Goal: Task Accomplishment & Management: Manage account settings

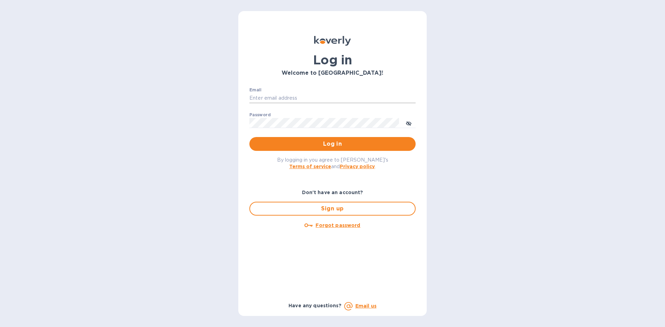
click at [269, 96] on input "Email" at bounding box center [332, 98] width 166 height 10
type input "marydorothyadler@gmail.com"
drag, startPoint x: 332, startPoint y: 101, endPoint x: 228, endPoint y: 100, distance: 103.9
click at [228, 100] on div "Log in Welcome to Koverly! Email marydorothyadler@gmail.com ​ Password ​ Log in…" at bounding box center [332, 163] width 665 height 327
click at [255, 100] on input "Email" at bounding box center [332, 98] width 166 height 10
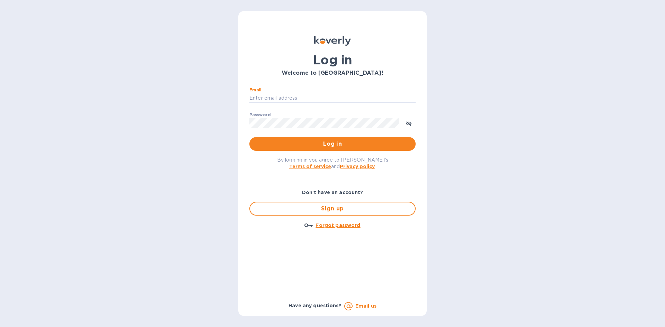
type input "lsbottleshop@gmail.com"
click at [249, 137] on button "Log in" at bounding box center [332, 144] width 166 height 14
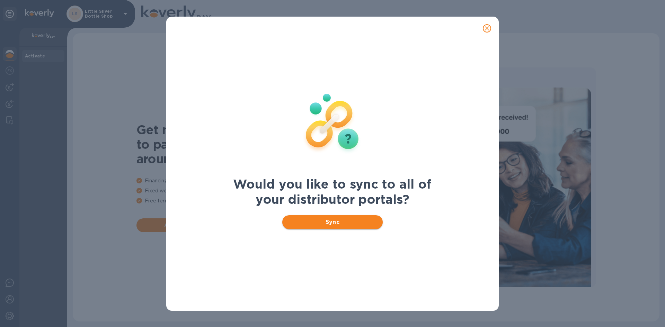
click at [346, 222] on span "Sync" at bounding box center [333, 222] width 90 height 8
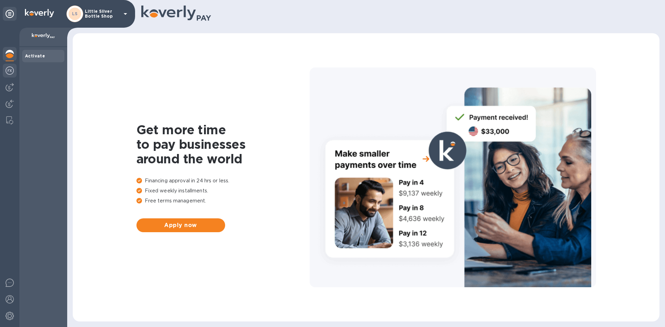
click at [12, 70] on img at bounding box center [10, 71] width 8 height 8
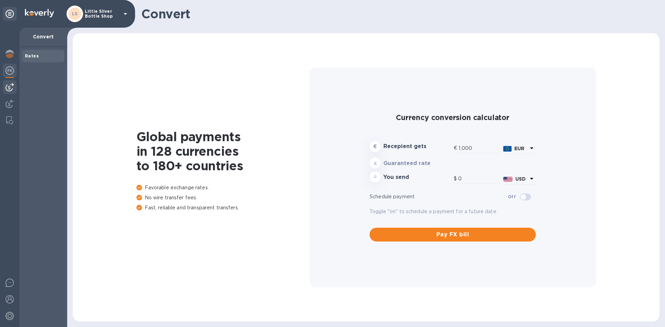
type input "1,172.65"
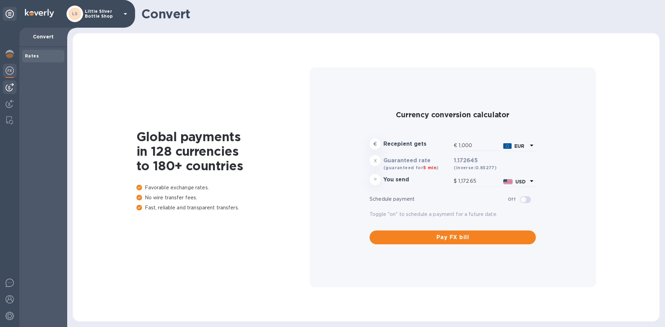
click at [15, 89] on div at bounding box center [10, 87] width 14 height 14
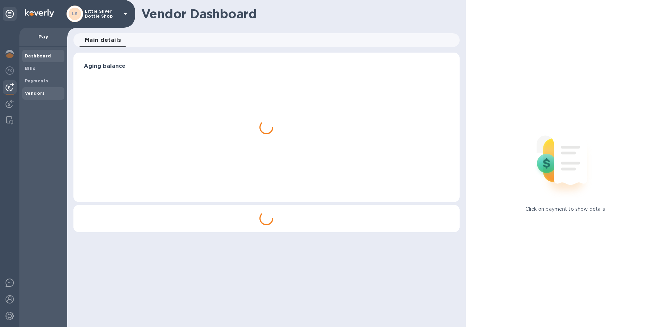
click at [38, 95] on b "Vendors" at bounding box center [35, 93] width 20 height 5
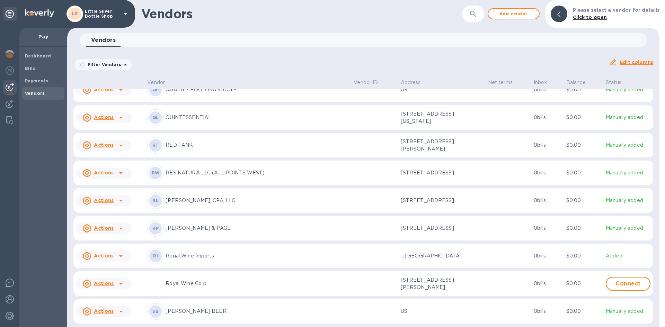
scroll to position [2031, 0]
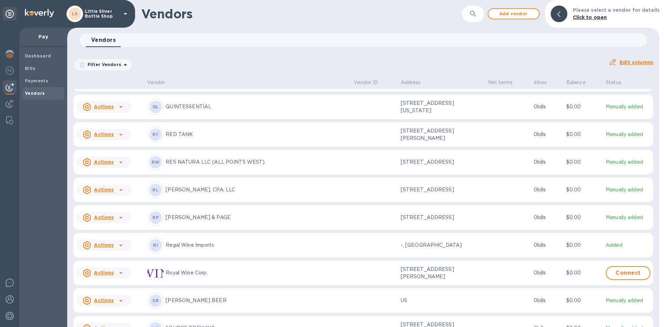
click at [208, 194] on p "[PERSON_NAME], CPA, LLC" at bounding box center [257, 189] width 183 height 7
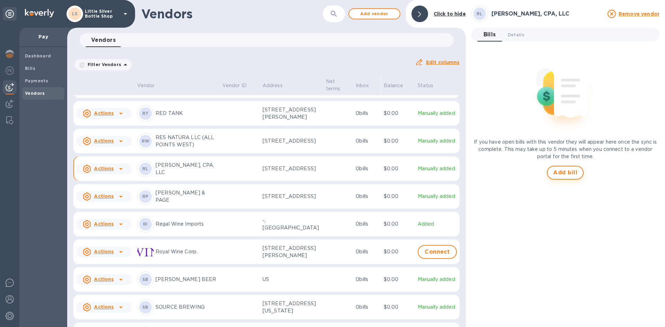
click at [556, 170] on span "Add bill" at bounding box center [565, 173] width 24 height 8
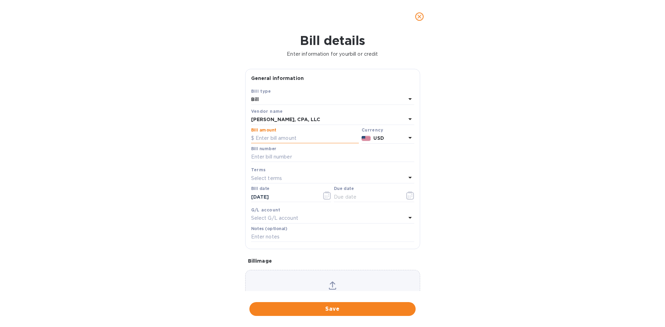
click at [304, 138] on input "text" at bounding box center [305, 138] width 108 height 10
type input "500.00"
click at [297, 154] on input "text" at bounding box center [332, 157] width 163 height 10
type input "4381"
click at [280, 180] on p "Select terms" at bounding box center [266, 178] width 31 height 7
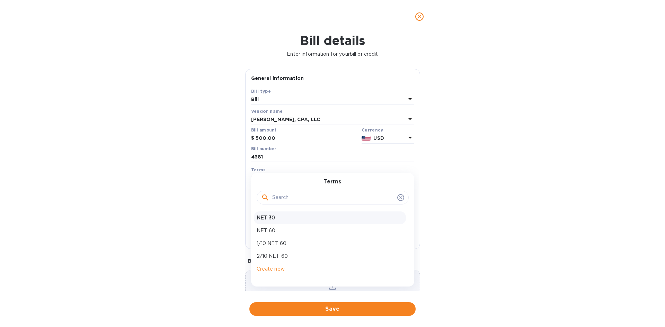
click at [280, 215] on p "NET 30" at bounding box center [330, 217] width 147 height 7
type input "[DATE]"
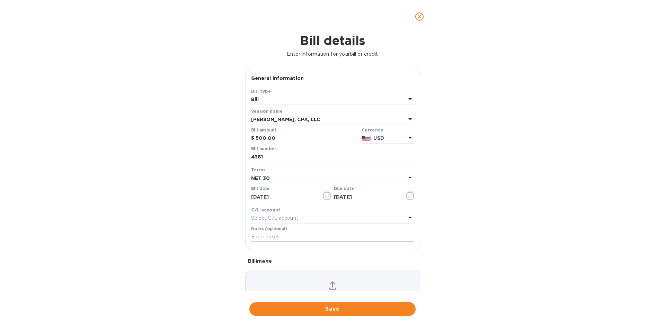
click at [277, 235] on input "text" at bounding box center [332, 237] width 163 height 10
type input "aug [MEDICAL_DATA]"
click at [337, 305] on button "Save" at bounding box center [332, 309] width 166 height 14
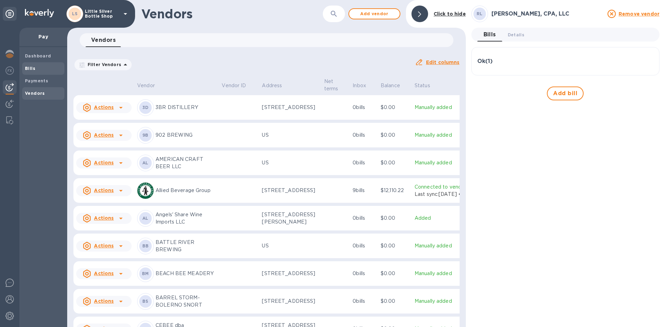
click at [26, 70] on b "Bills" at bounding box center [30, 68] width 10 height 5
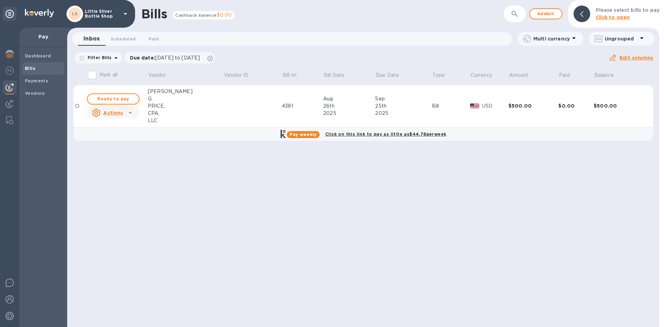
click at [119, 98] on span "Ready to pay" at bounding box center [113, 99] width 40 height 8
checkbox input "true"
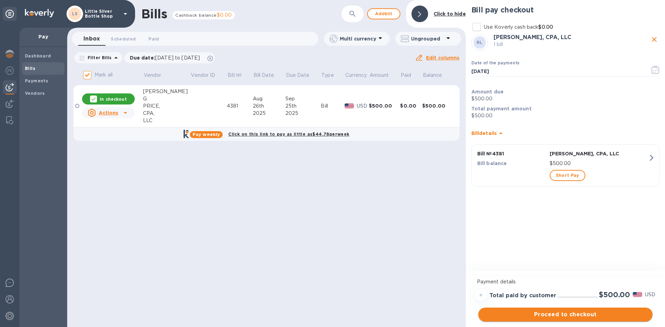
click at [614, 313] on span "Proceed to checkout" at bounding box center [565, 315] width 163 height 8
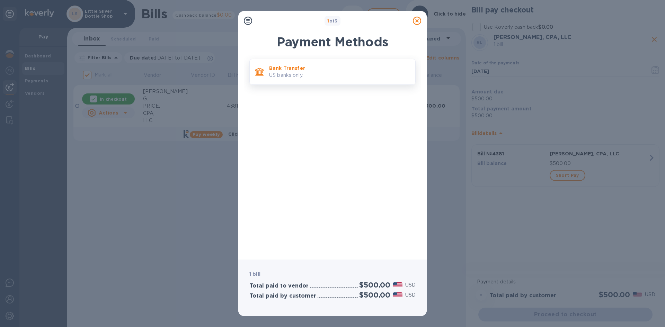
click at [355, 71] on p "Bank Transfer" at bounding box center [339, 68] width 141 height 7
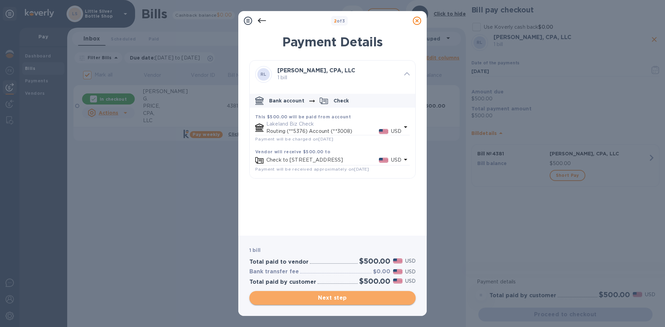
click at [370, 298] on span "Next step" at bounding box center [332, 298] width 155 height 8
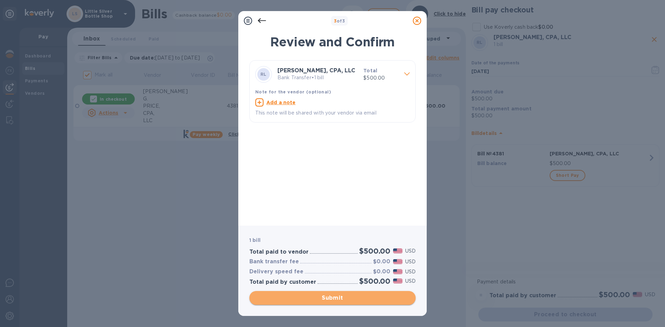
click at [370, 298] on span "Submit" at bounding box center [332, 298] width 155 height 8
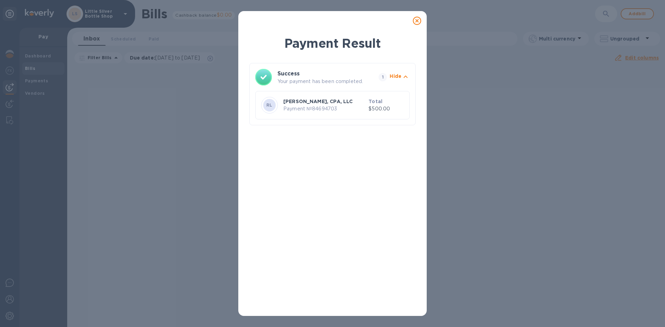
click at [419, 20] on icon at bounding box center [417, 21] width 8 height 8
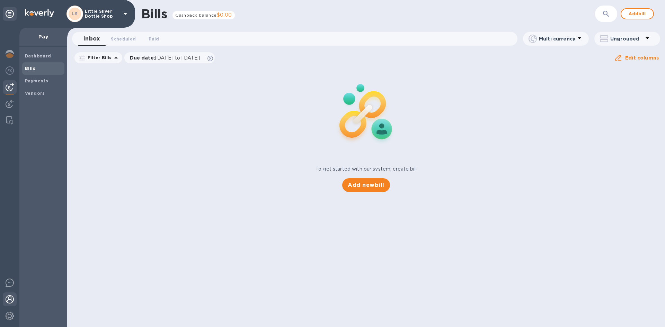
click at [12, 299] on img at bounding box center [10, 299] width 8 height 8
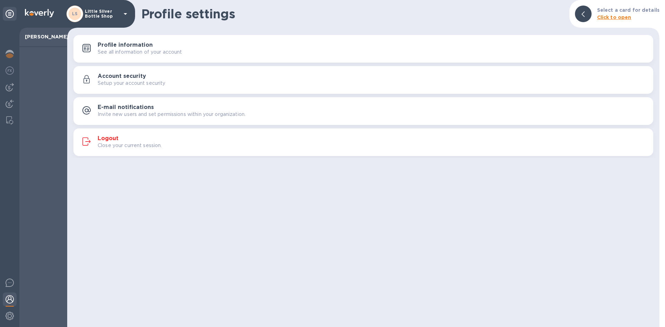
click at [108, 135] on div "Logout Close your current session." at bounding box center [364, 142] width 572 height 17
